Goal: Navigation & Orientation: Find specific page/section

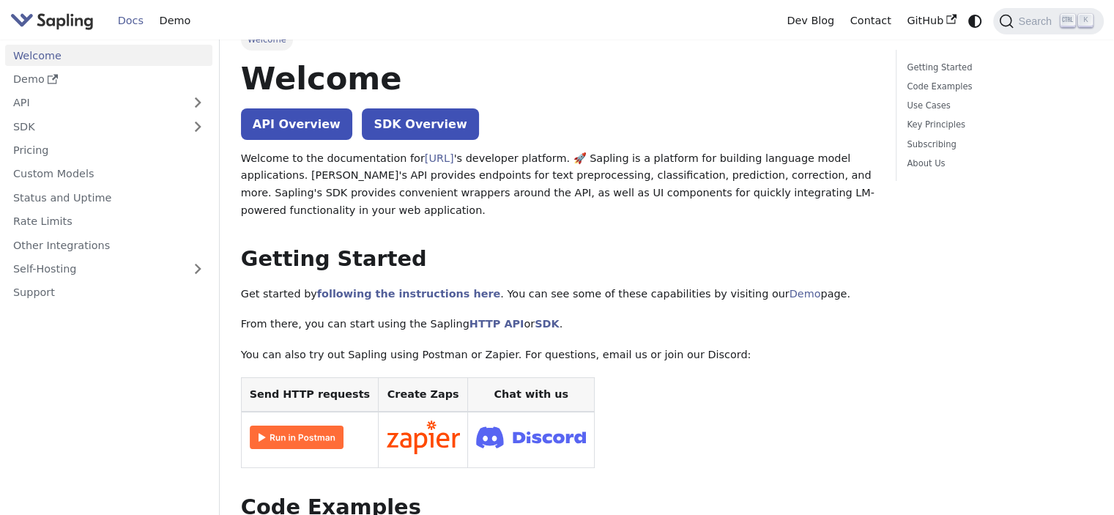
scroll to position [64, 0]
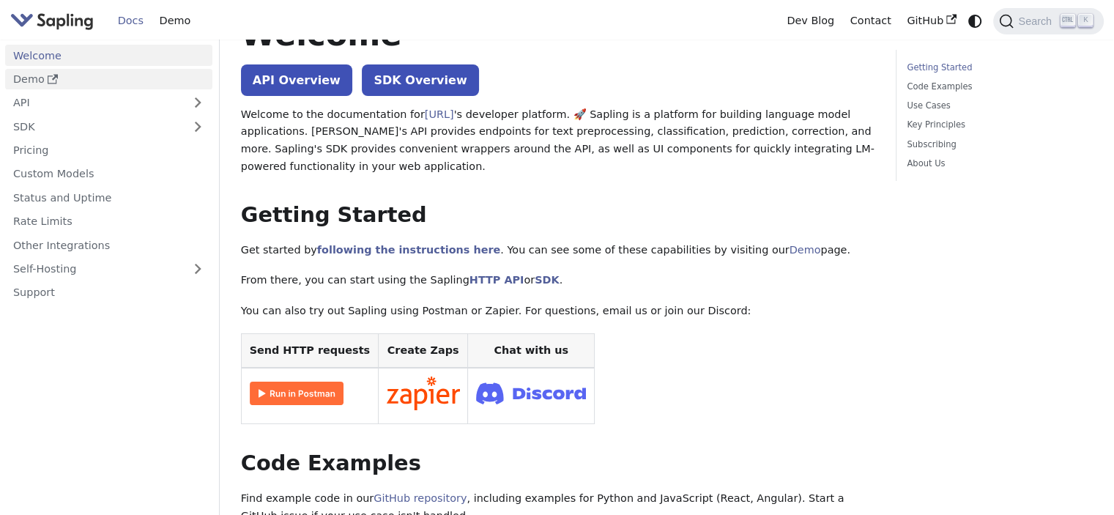
click at [100, 76] on link "Demo" at bounding box center [108, 79] width 207 height 21
